Goal: Check status: Check status

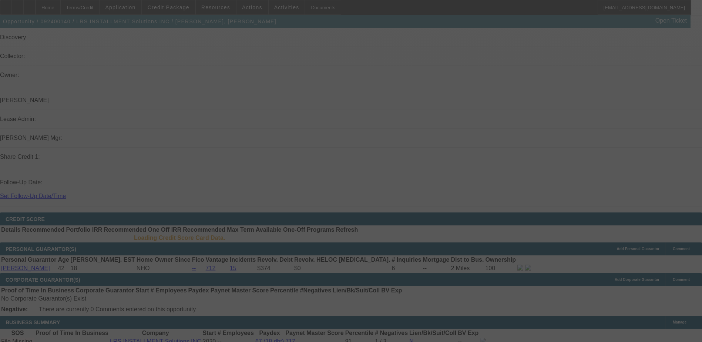
scroll to position [636, 0]
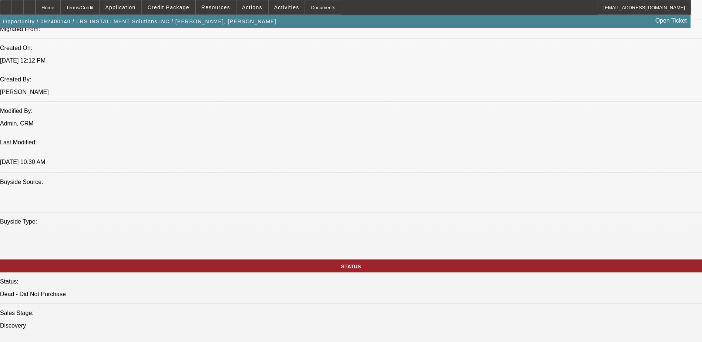
select select "0"
select select "2"
select select "0"
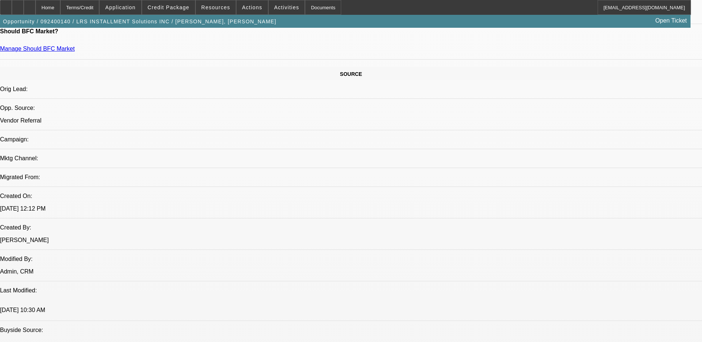
select select "1"
select select "2"
select select "6"
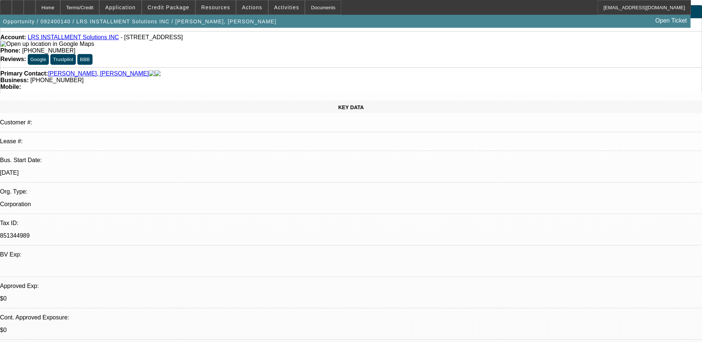
scroll to position [0, 0]
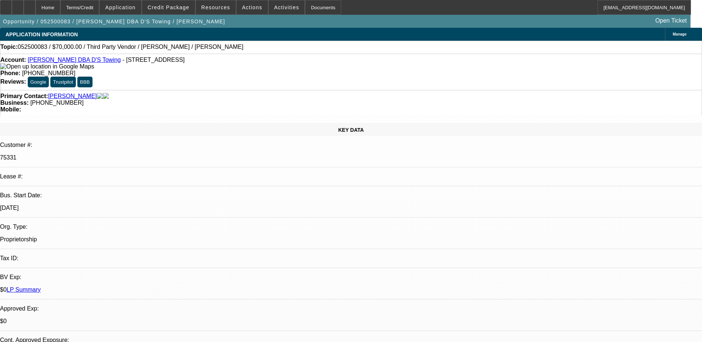
select select "0"
select select "2"
select select "0.1"
select select "4"
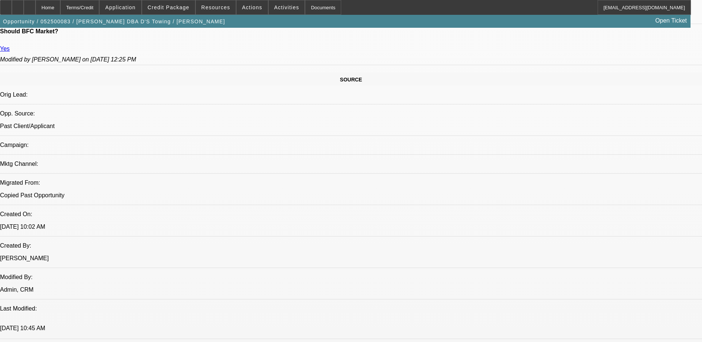
scroll to position [407, 0]
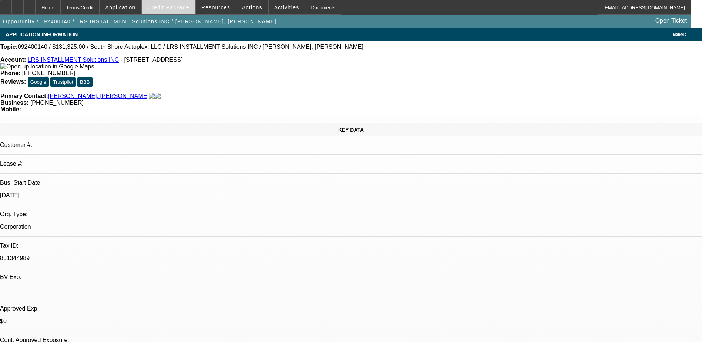
select select "0"
select select "2"
select select "0"
select select "6"
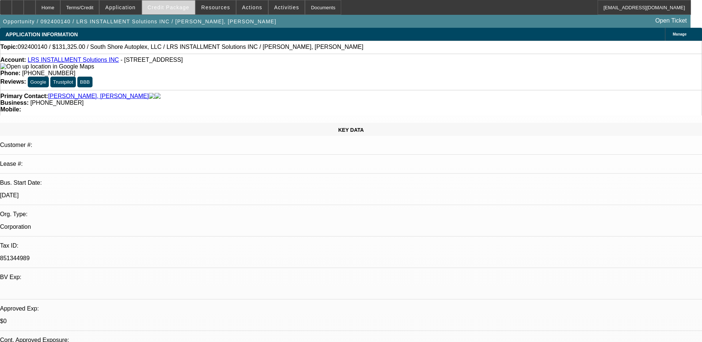
click at [177, 10] on span at bounding box center [168, 8] width 53 height 18
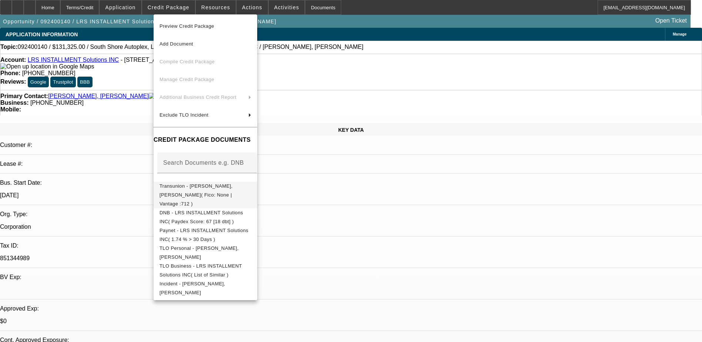
click at [233, 189] on span "Transunion - Rick, Michael( Fico: None | Vantage :712 )" at bounding box center [196, 194] width 73 height 23
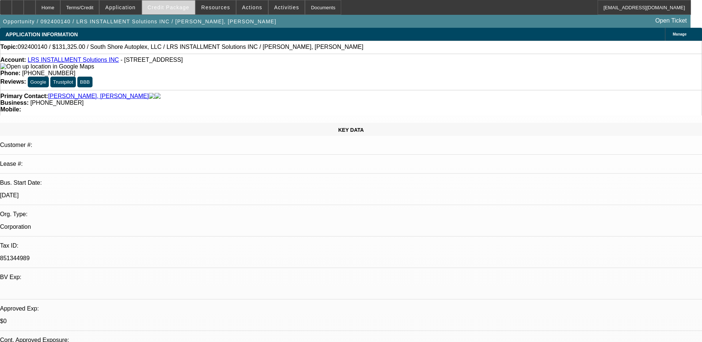
click at [185, 9] on span "Credit Package" at bounding box center [169, 7] width 42 height 6
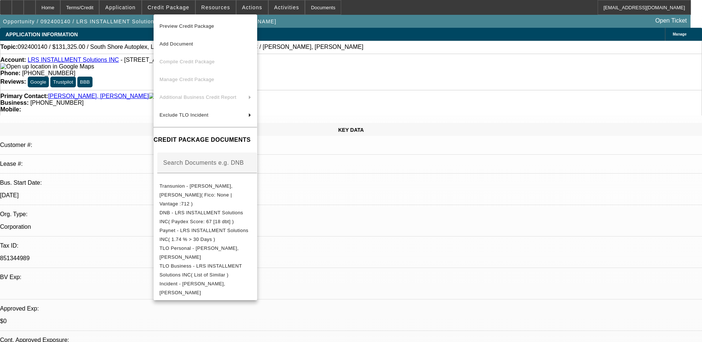
click at [368, 235] on div at bounding box center [351, 171] width 702 height 342
